Goal: Navigation & Orientation: Understand site structure

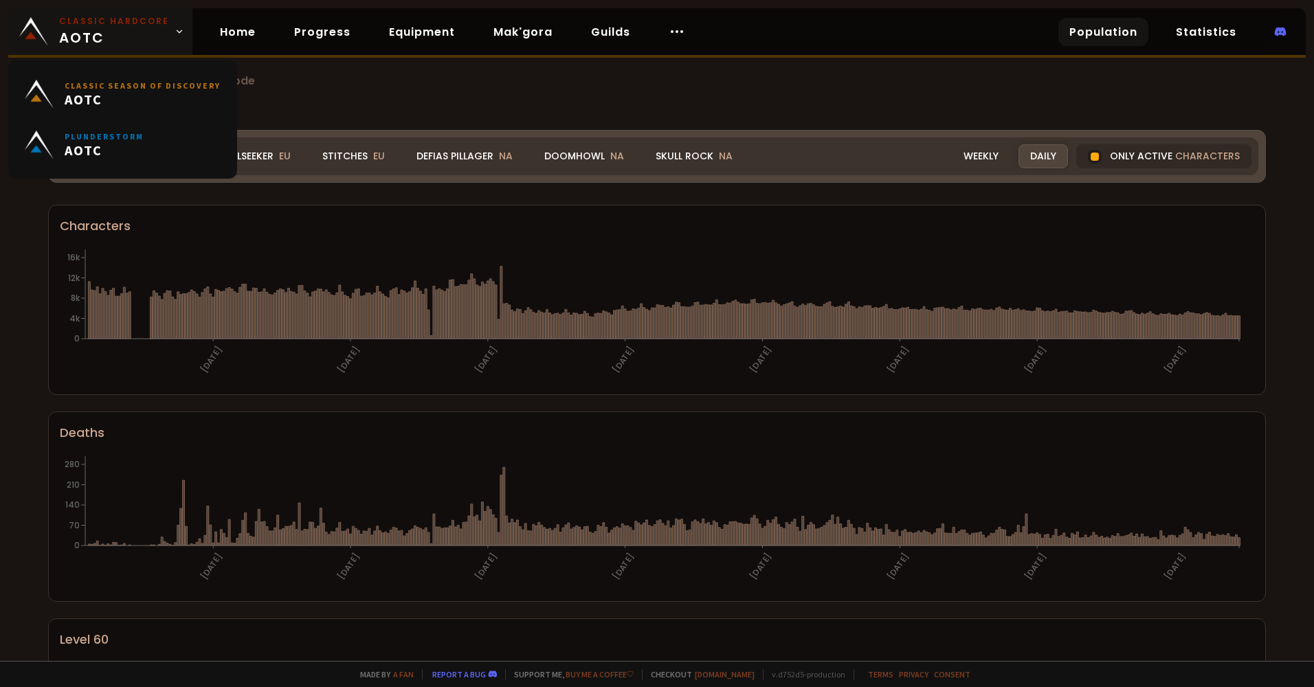
click at [164, 34] on link "Classic Hardcore AOTC" at bounding box center [100, 31] width 184 height 47
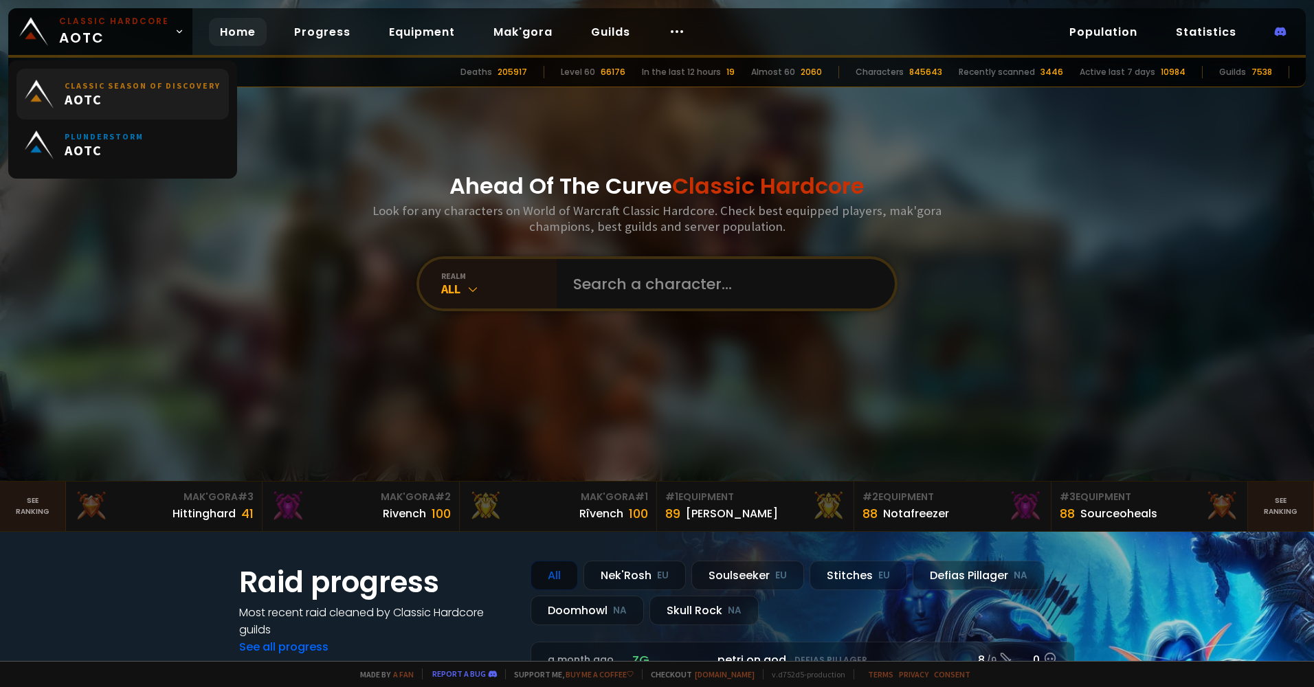
click at [164, 100] on span "AOTC" at bounding box center [143, 99] width 156 height 17
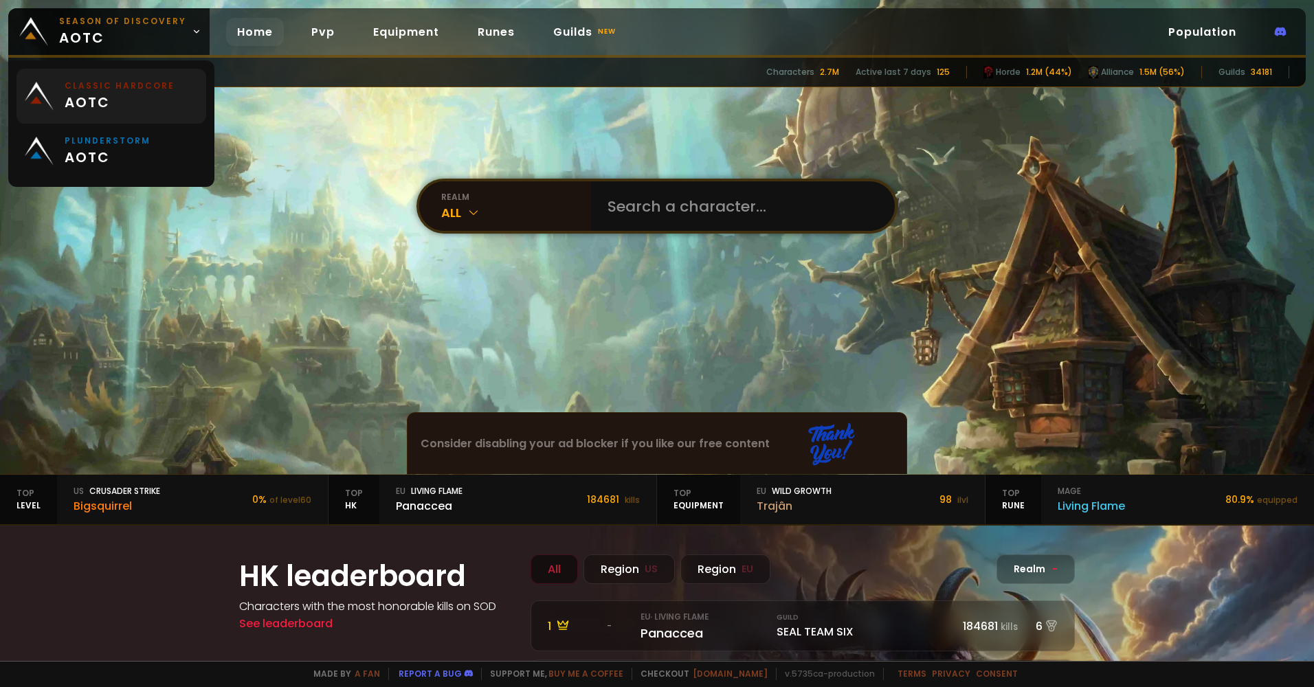
click at [155, 92] on span "aotc" at bounding box center [120, 102] width 110 height 21
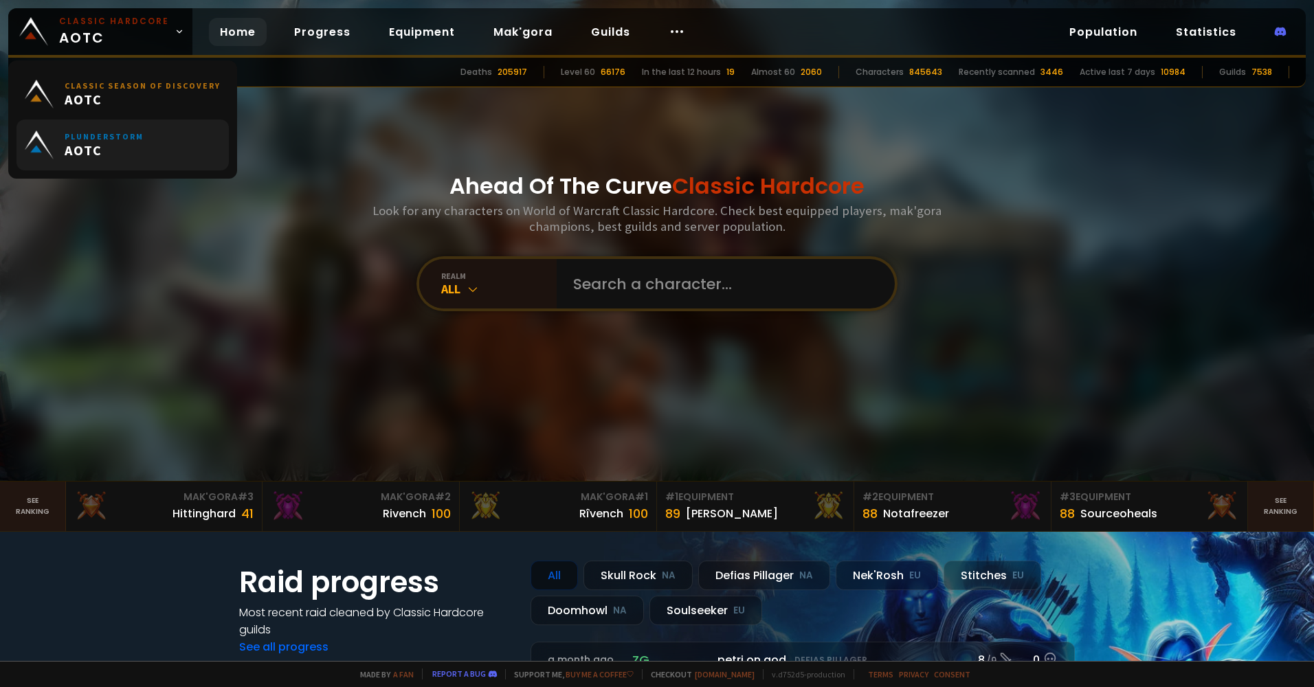
click at [117, 152] on span "AOTC" at bounding box center [104, 150] width 79 height 17
